Goal: Navigation & Orientation: Find specific page/section

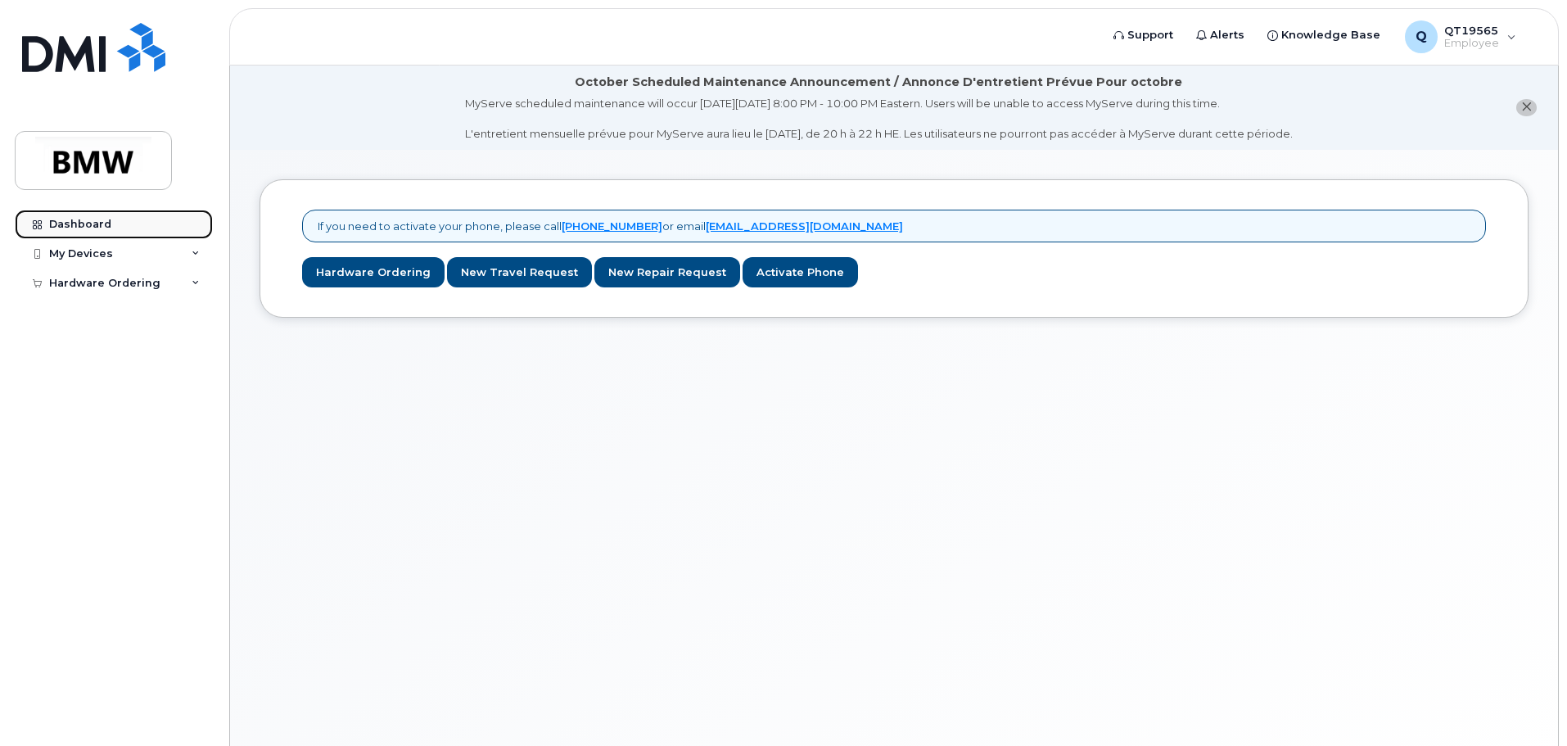
click at [35, 224] on icon at bounding box center [37, 224] width 9 height 9
click at [1504, 34] on div "Q QT19565 Employee" at bounding box center [1460, 36] width 134 height 33
click at [105, 252] on div "My Devices" at bounding box center [81, 253] width 64 height 13
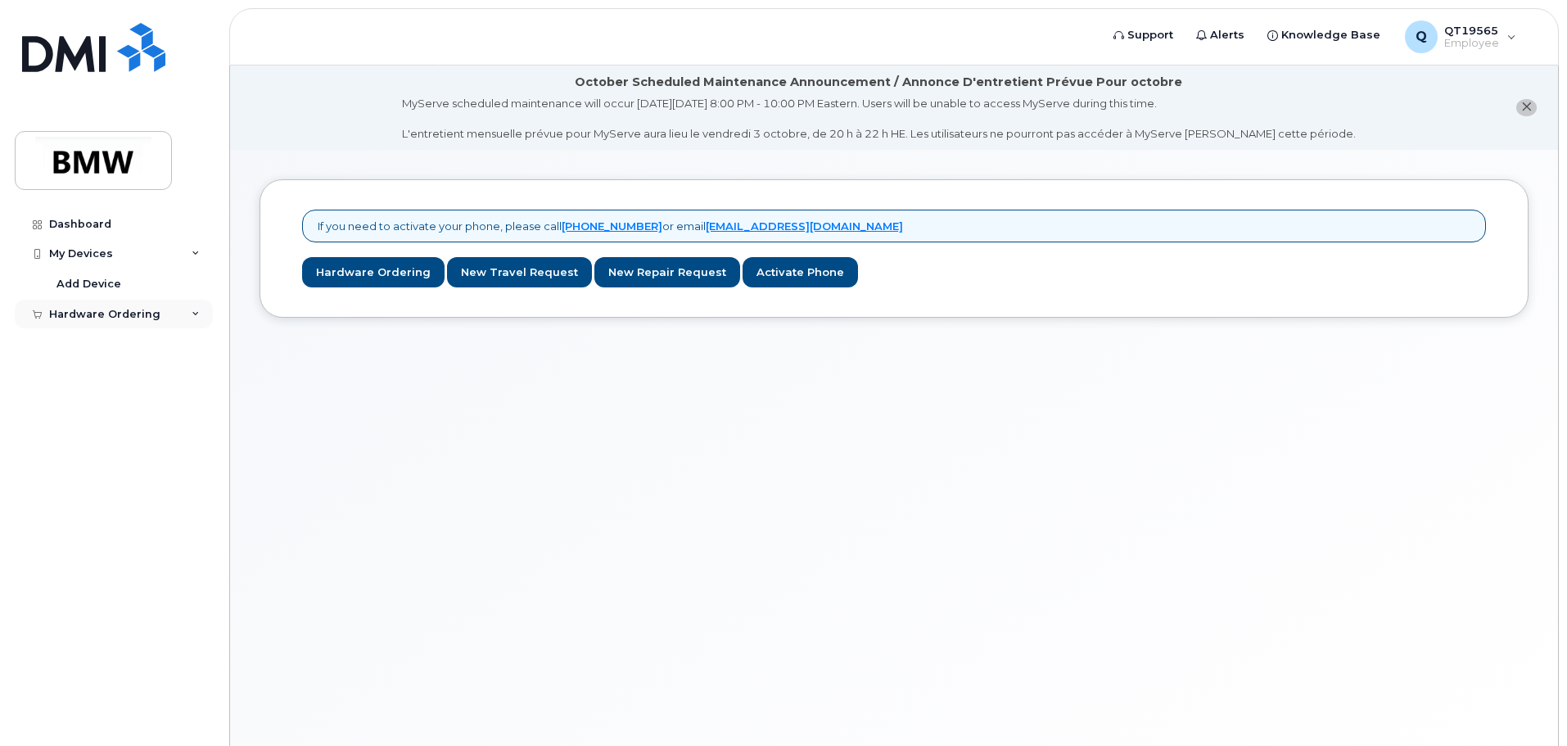
click at [196, 310] on icon at bounding box center [196, 314] width 8 height 8
click at [101, 228] on div "Dashboard" at bounding box center [80, 224] width 62 height 13
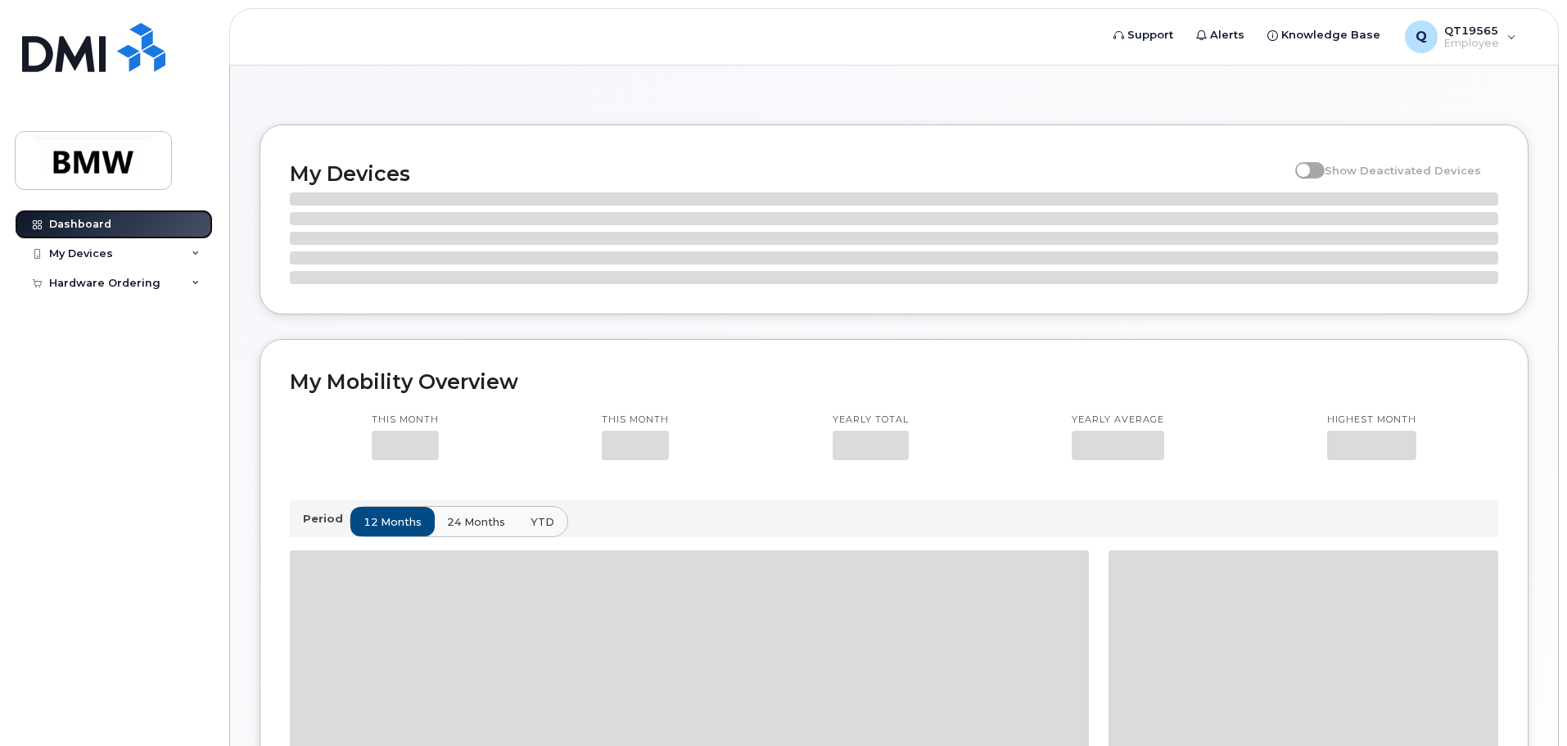
click at [43, 226] on div at bounding box center [37, 224] width 18 height 13
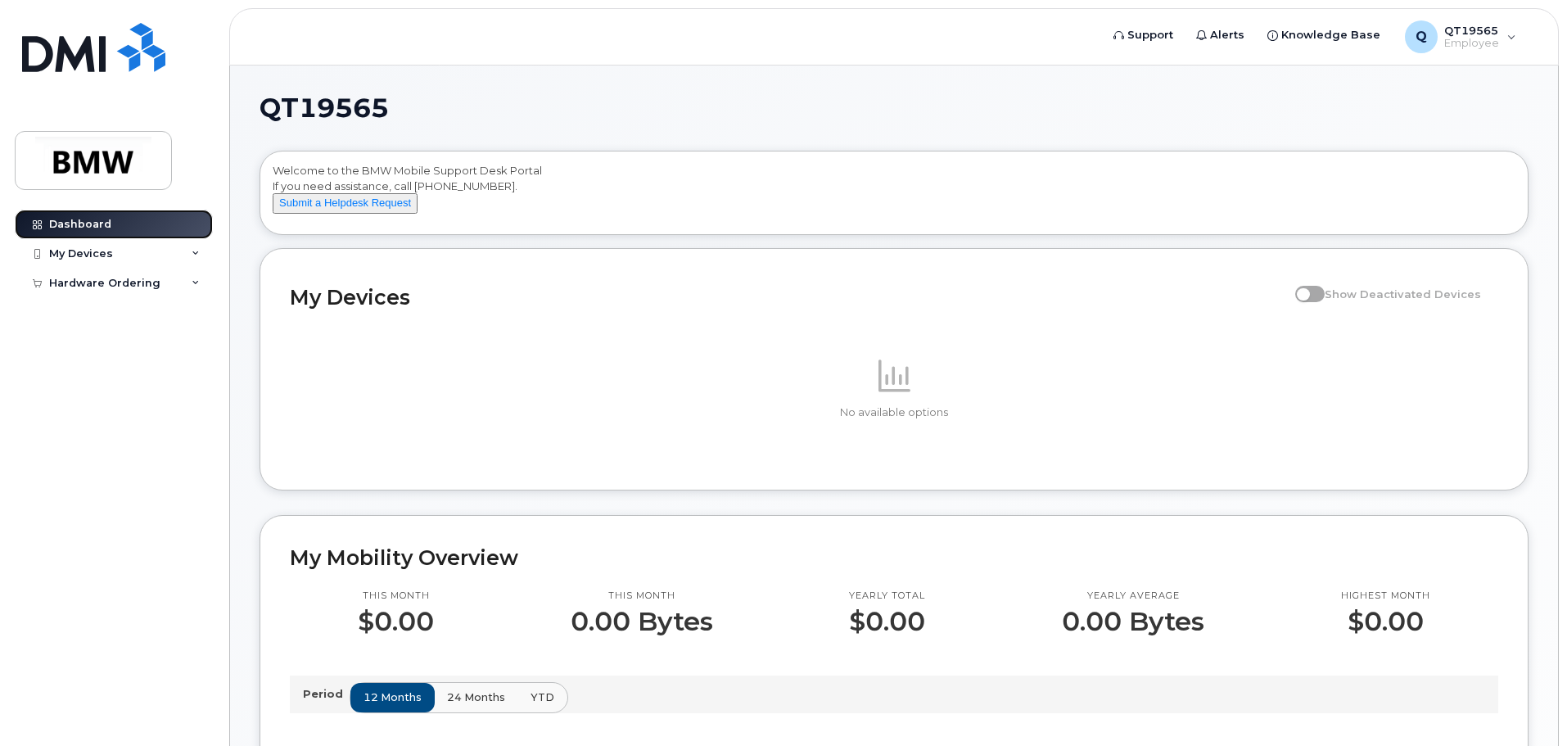
click at [106, 215] on link "Dashboard" at bounding box center [114, 224] width 198 height 29
